Goal: Task Accomplishment & Management: Complete application form

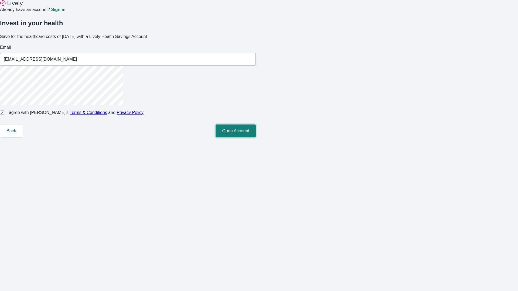
click at [256, 138] on button "Open Account" at bounding box center [236, 131] width 40 height 13
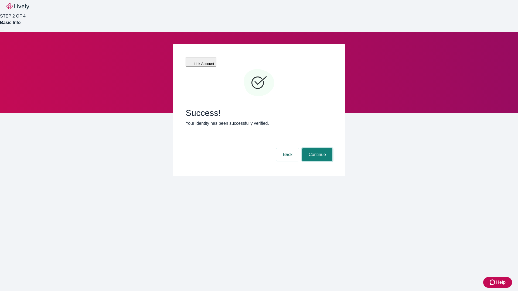
click at [317, 148] on button "Continue" at bounding box center [317, 154] width 30 height 13
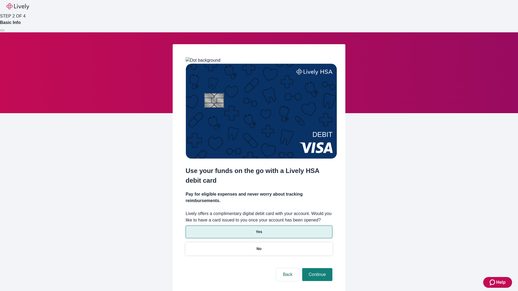
click at [259, 229] on p "Yes" at bounding box center [259, 232] width 6 height 6
click at [317, 269] on button "Continue" at bounding box center [317, 275] width 30 height 13
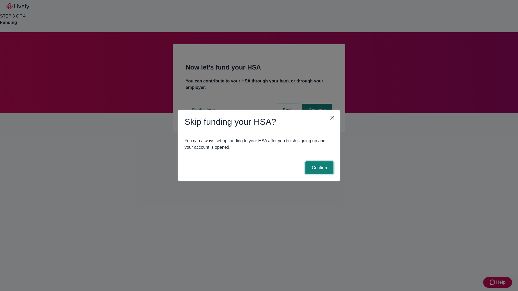
click at [319, 168] on button "Confirm" at bounding box center [320, 168] width 28 height 13
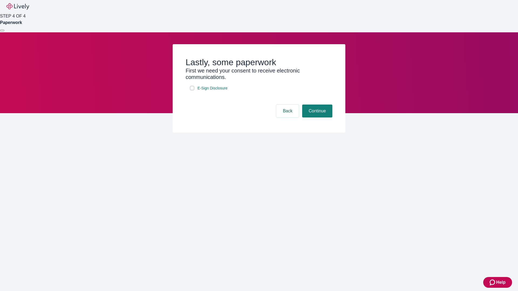
click at [192, 90] on input "E-Sign Disclosure" at bounding box center [192, 88] width 4 height 4
checkbox input "true"
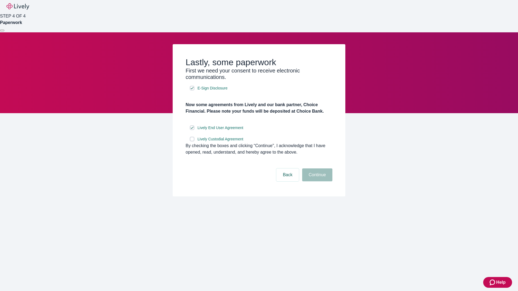
click at [192, 141] on input "Lively Custodial Agreement" at bounding box center [192, 139] width 4 height 4
checkbox input "true"
click at [317, 182] on button "Continue" at bounding box center [317, 175] width 30 height 13
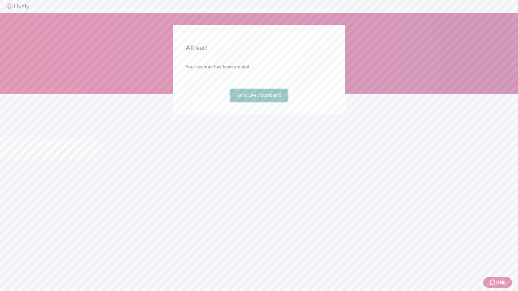
click at [259, 102] on link "Go to Lively dashboard" at bounding box center [258, 95] width 57 height 13
